Goal: Transaction & Acquisition: Purchase product/service

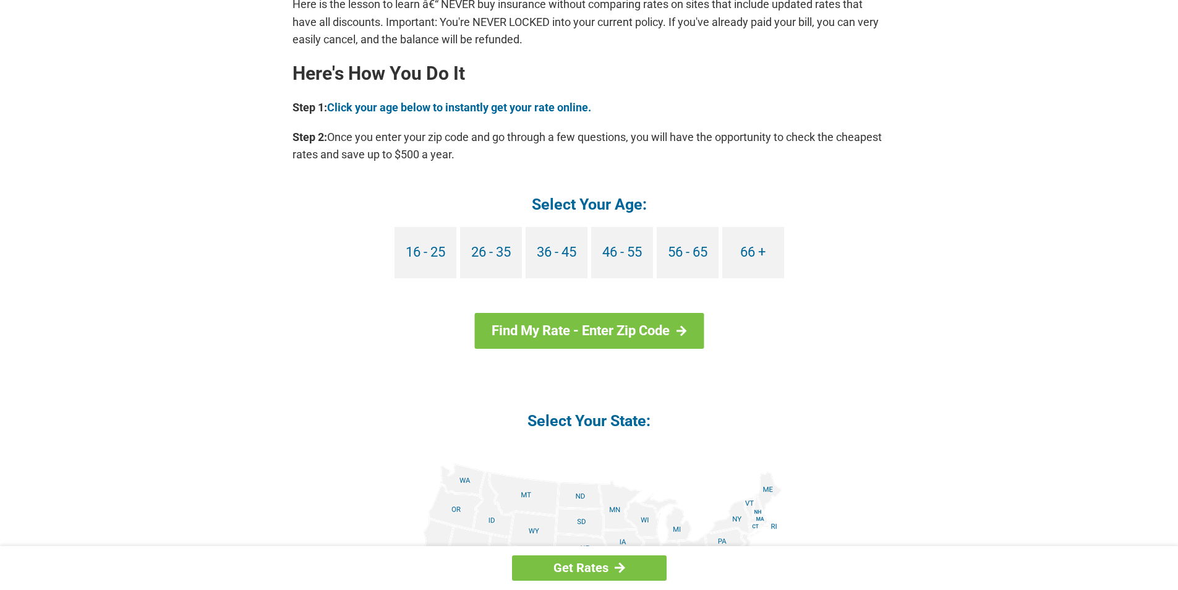
scroll to position [1113, 0]
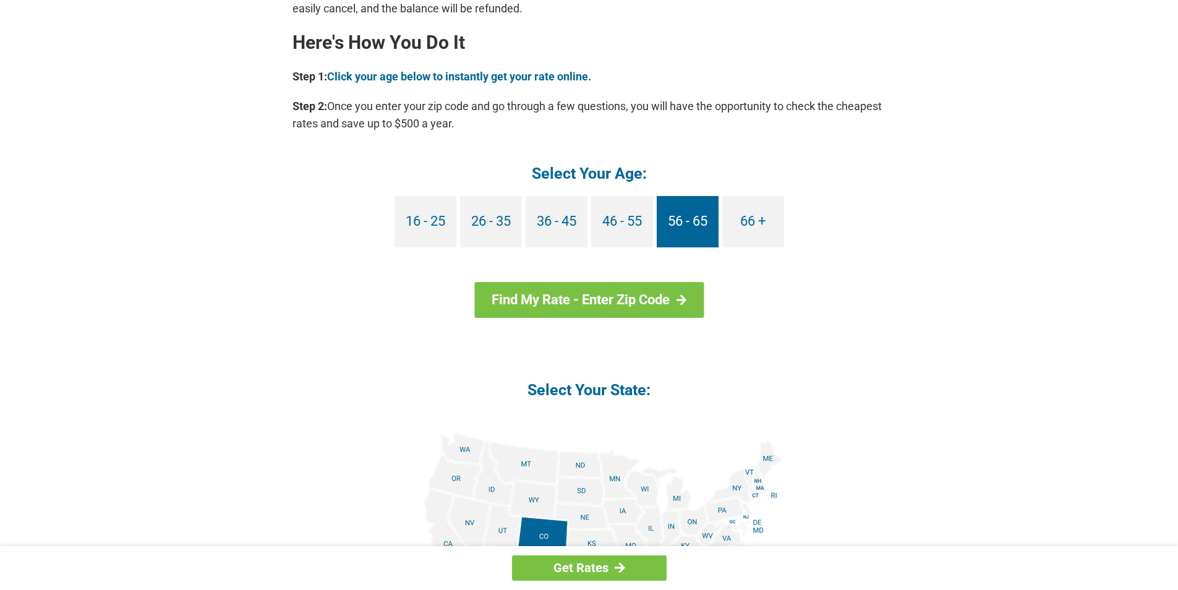
click at [710, 227] on link "56 - 65" at bounding box center [688, 221] width 62 height 51
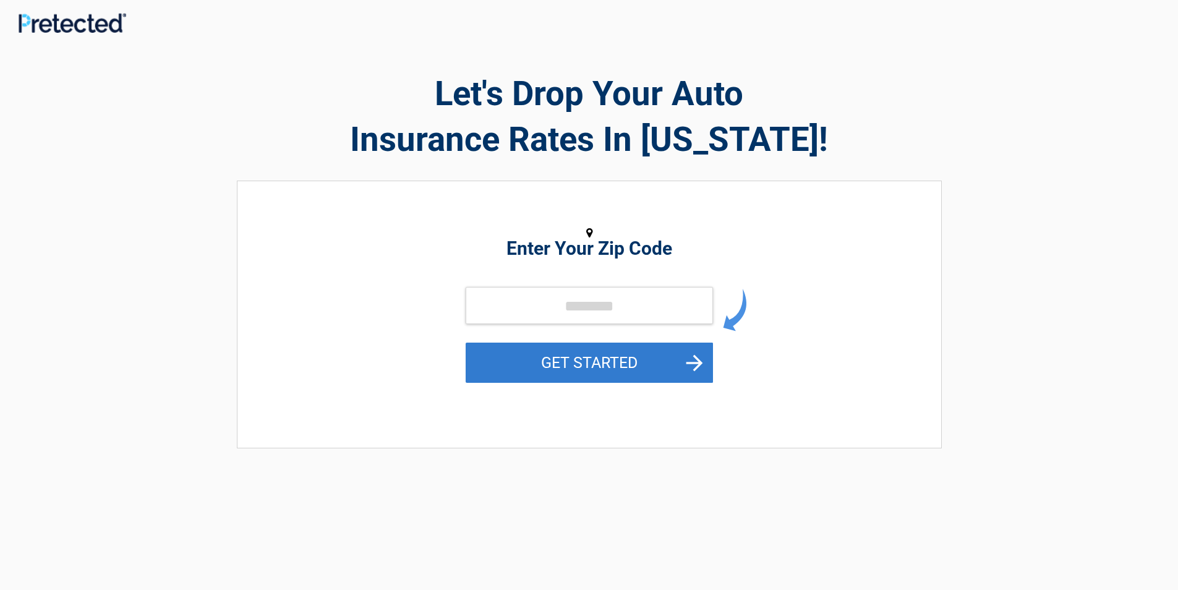
click at [679, 371] on button "GET STARTED" at bounding box center [589, 363] width 247 height 40
click at [700, 346] on button "GET STARTED" at bounding box center [589, 363] width 247 height 40
click at [627, 373] on button "GET STARTED" at bounding box center [589, 363] width 247 height 40
